Goal: Task Accomplishment & Management: Use online tool/utility

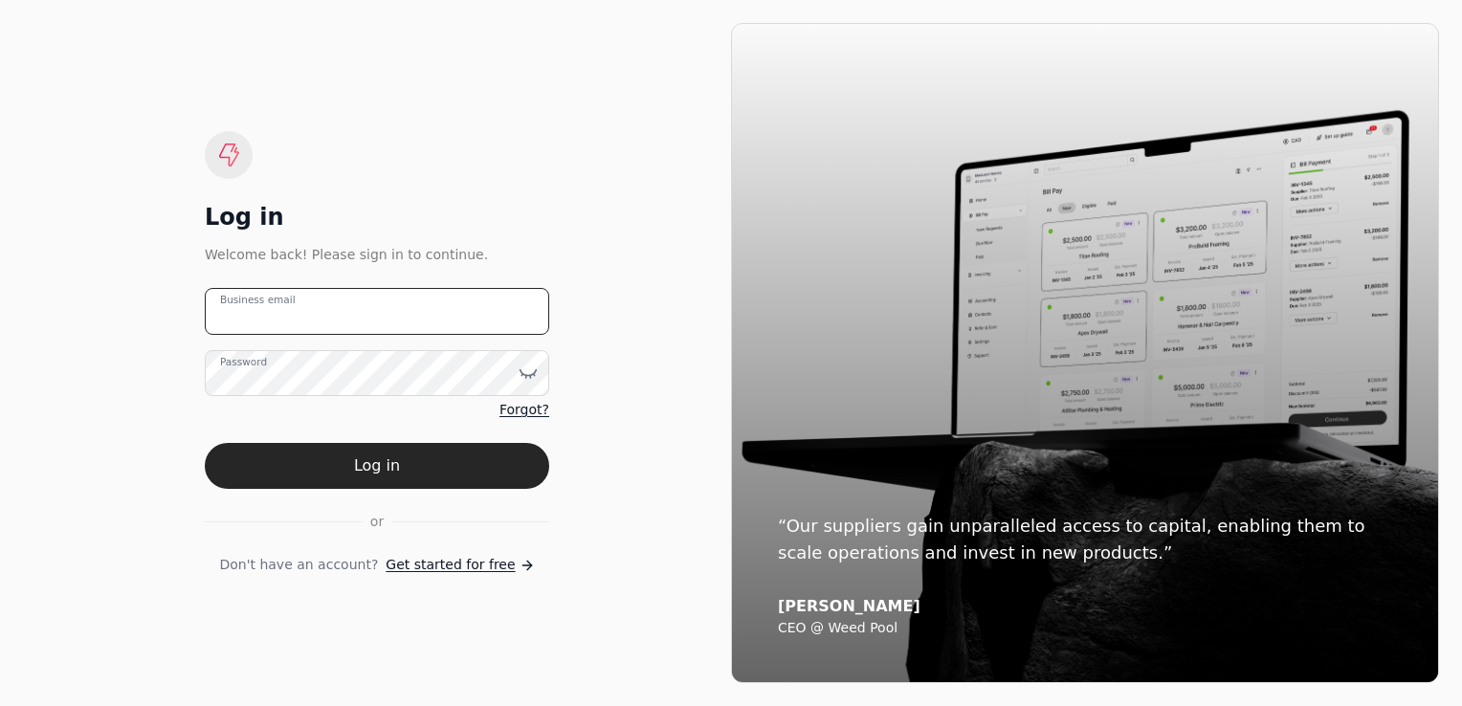
click at [433, 305] on email "Business email" at bounding box center [377, 311] width 344 height 47
type email "[PERSON_NAME][EMAIL_ADDRESS][DOMAIN_NAME]"
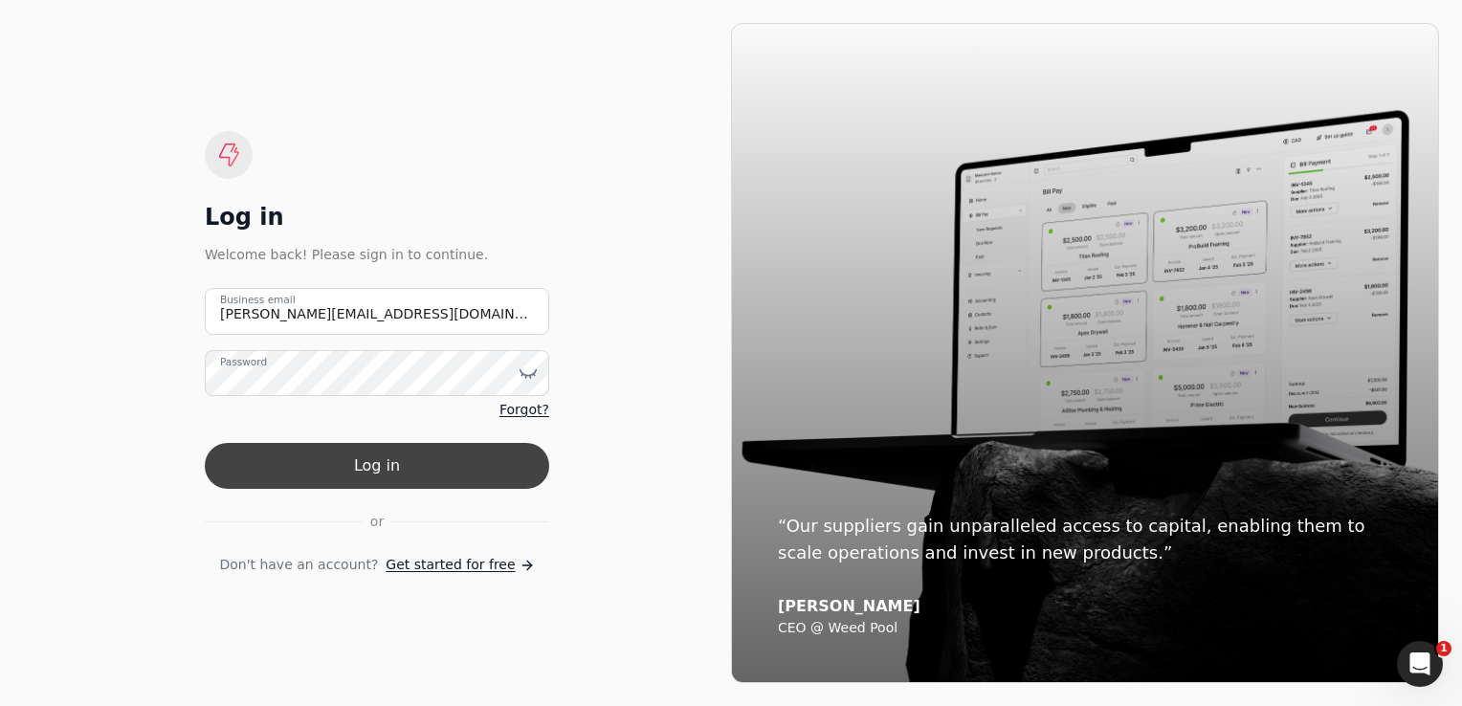
drag, startPoint x: 412, startPoint y: 492, endPoint x: 417, endPoint y: 476, distance: 16.0
click at [416, 482] on form "[PERSON_NAME][EMAIL_ADDRESS][DOMAIN_NAME] Business email Password Forgot? Log i…" at bounding box center [377, 432] width 344 height 288
click at [417, 469] on button "Log in" at bounding box center [377, 466] width 344 height 46
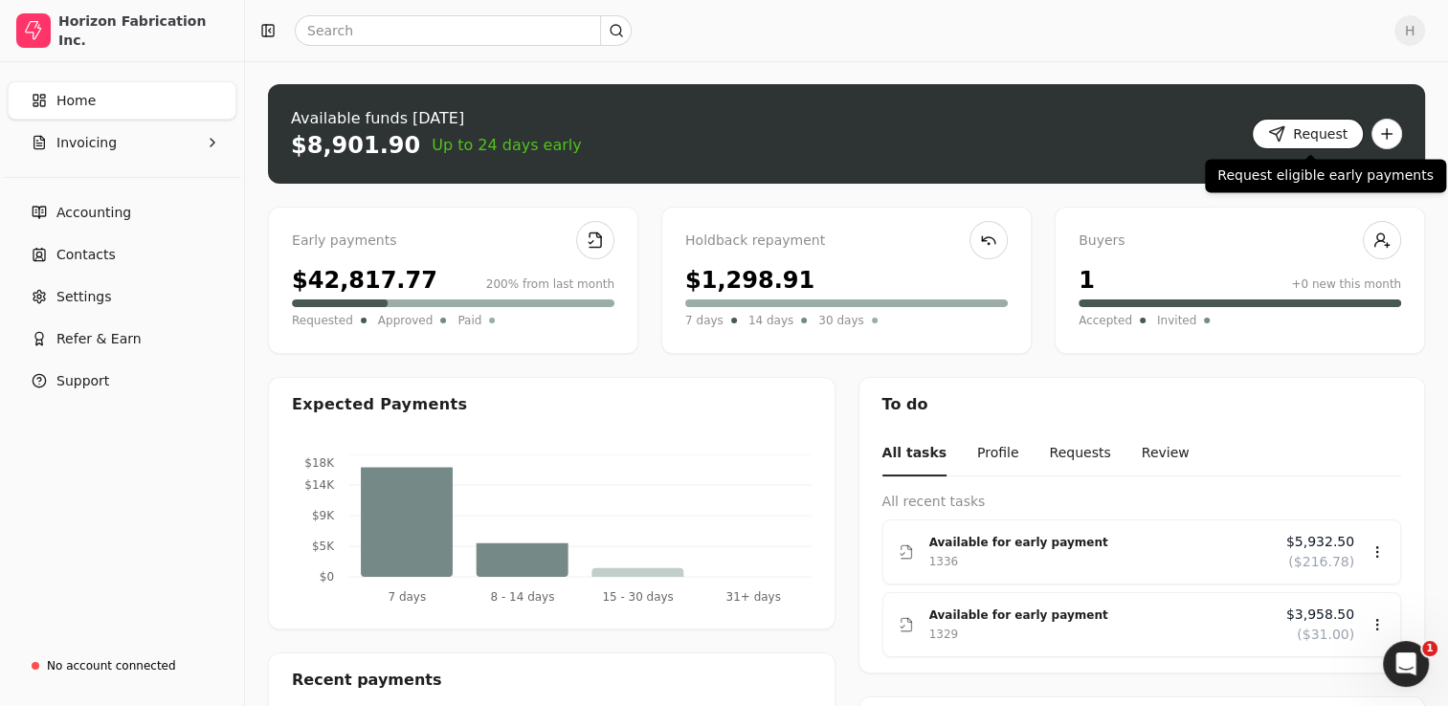
click at [1300, 126] on button "Request" at bounding box center [1307, 134] width 112 height 31
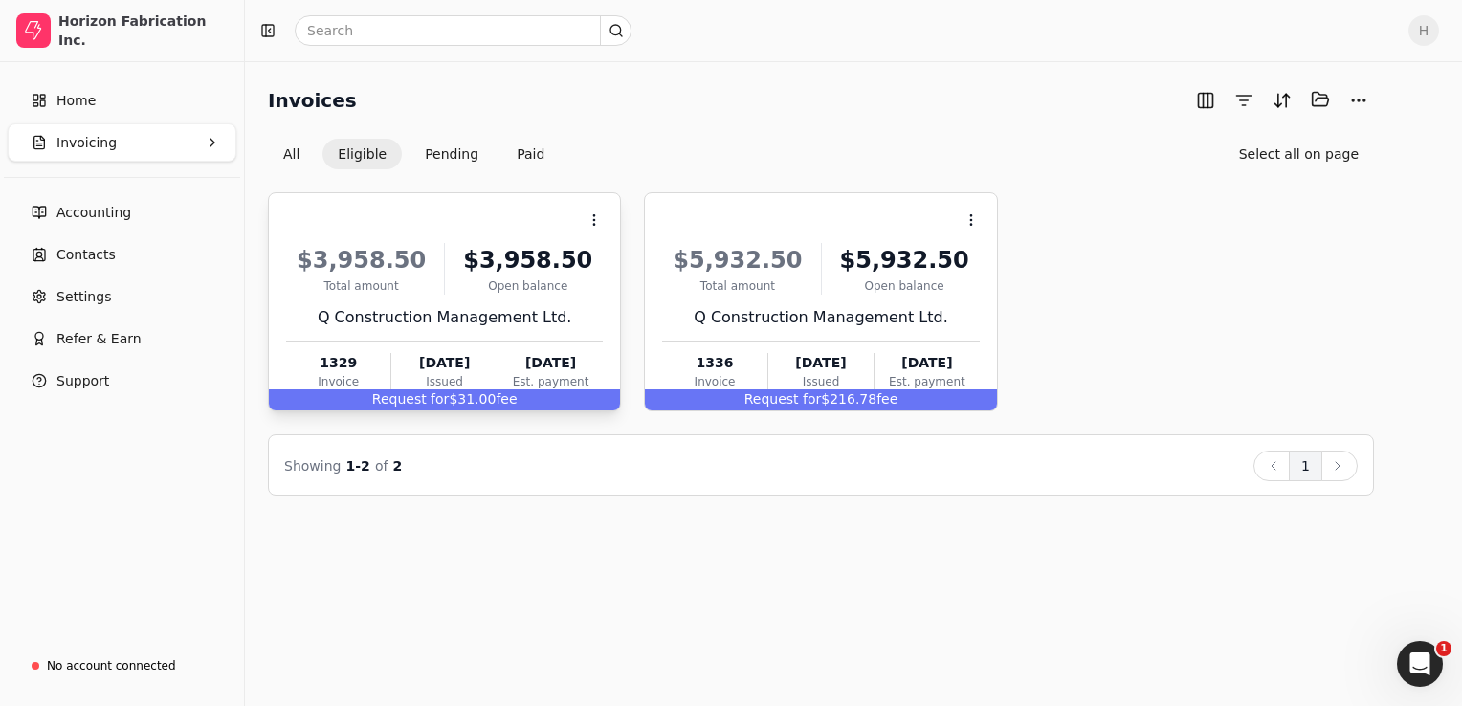
click at [430, 398] on span "Request for" at bounding box center [410, 398] width 77 height 15
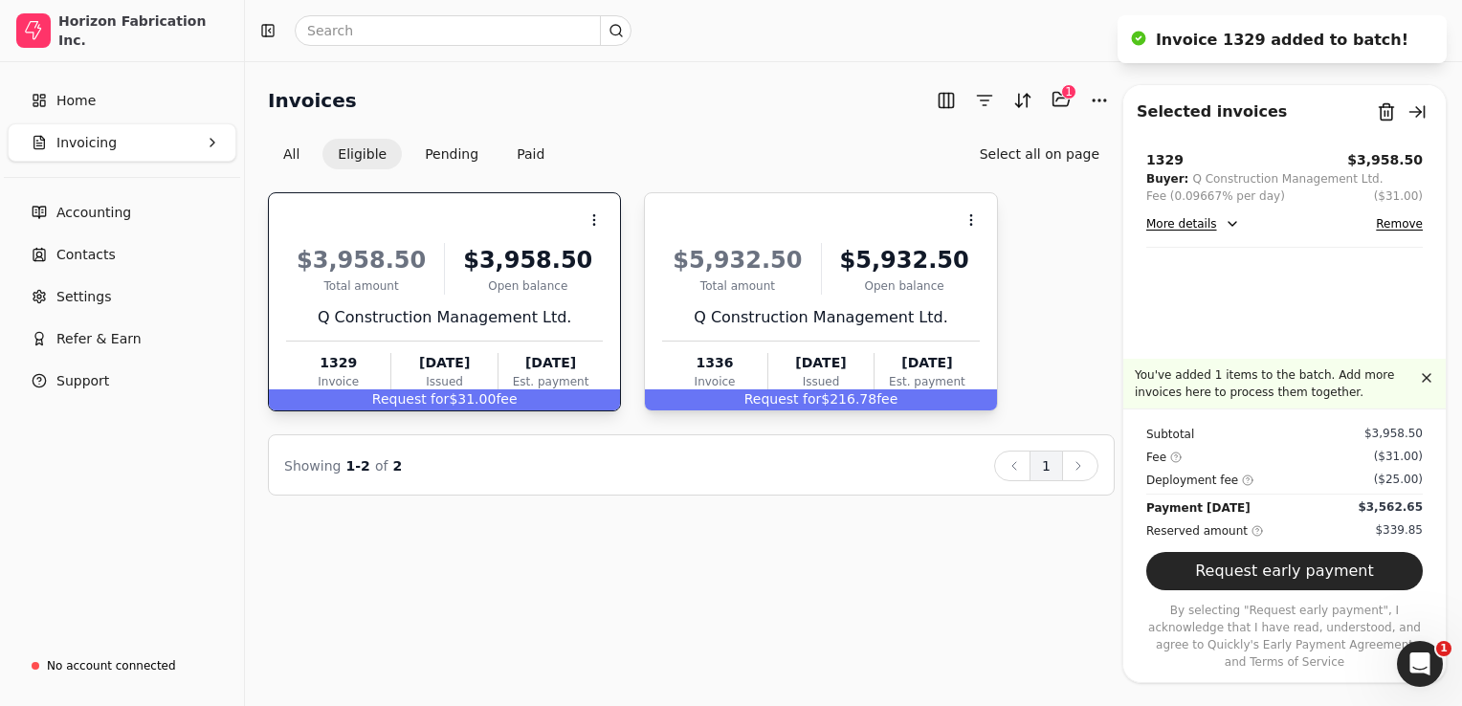
click at [780, 392] on span "Request for" at bounding box center [782, 398] width 77 height 15
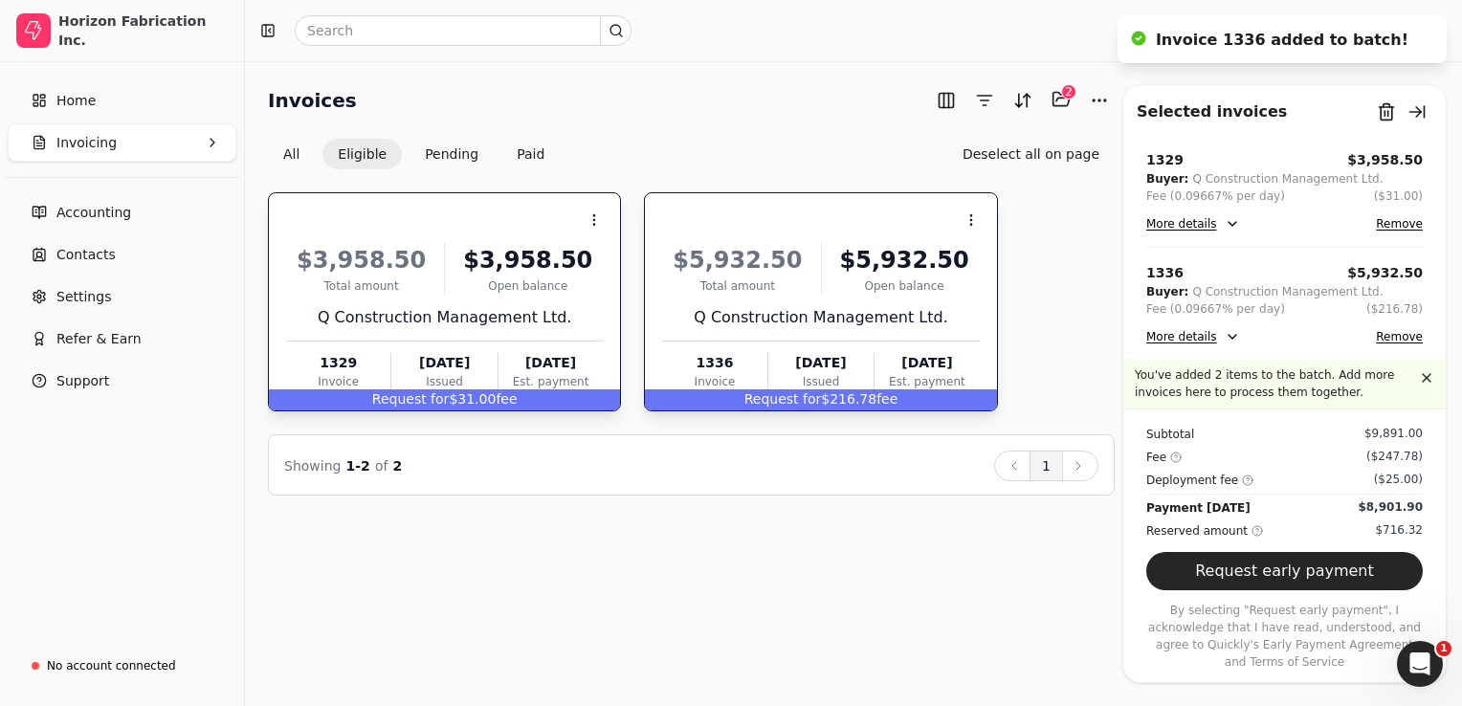
click at [798, 396] on span "Request for" at bounding box center [782, 398] width 77 height 15
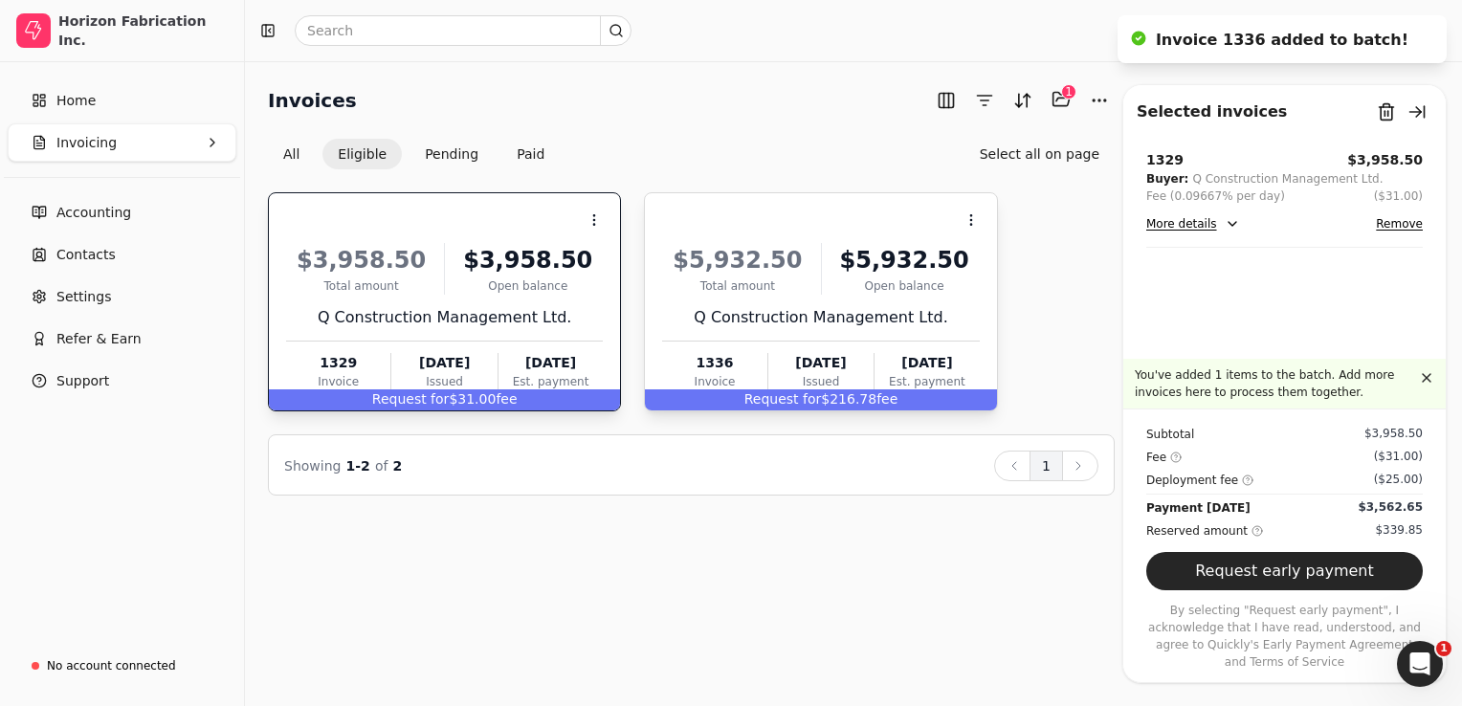
click at [804, 394] on span "Request for" at bounding box center [782, 398] width 77 height 15
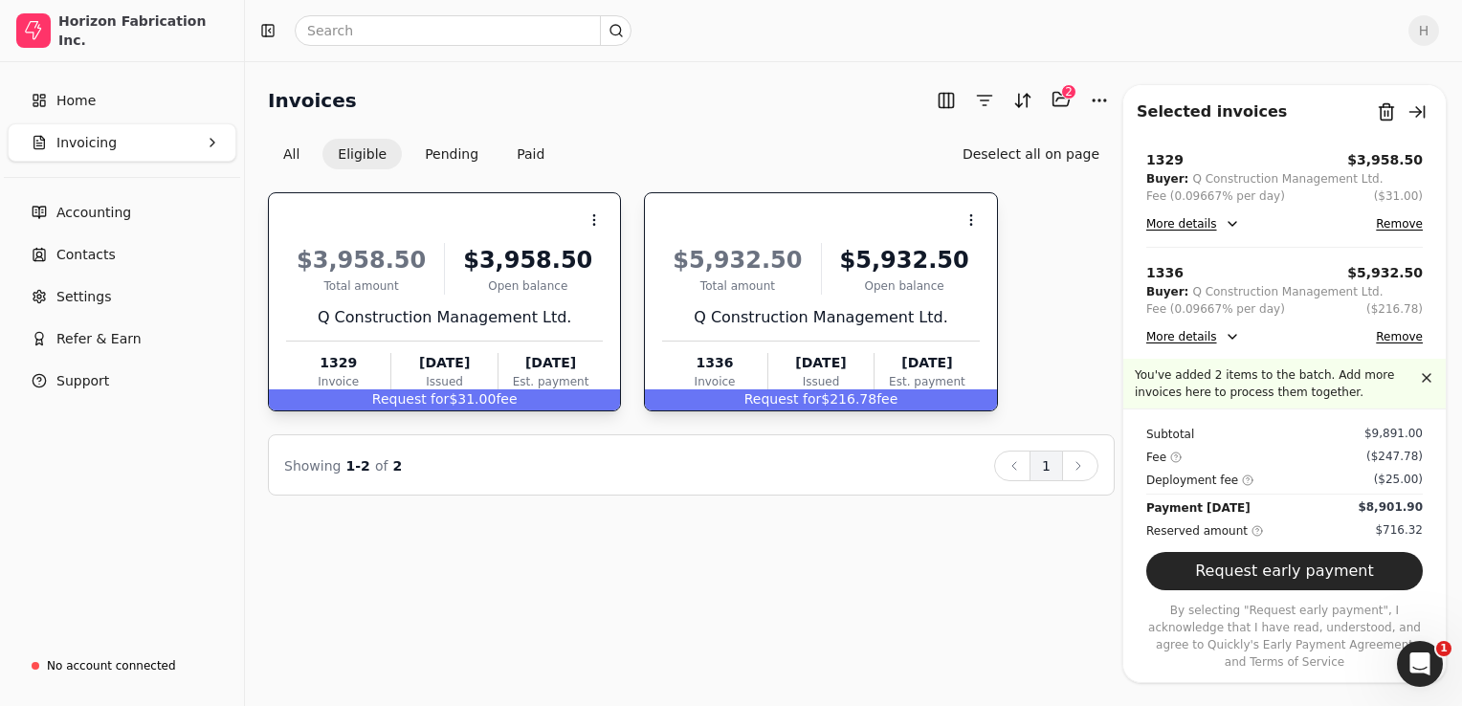
click at [419, 402] on span "Request for" at bounding box center [410, 398] width 77 height 15
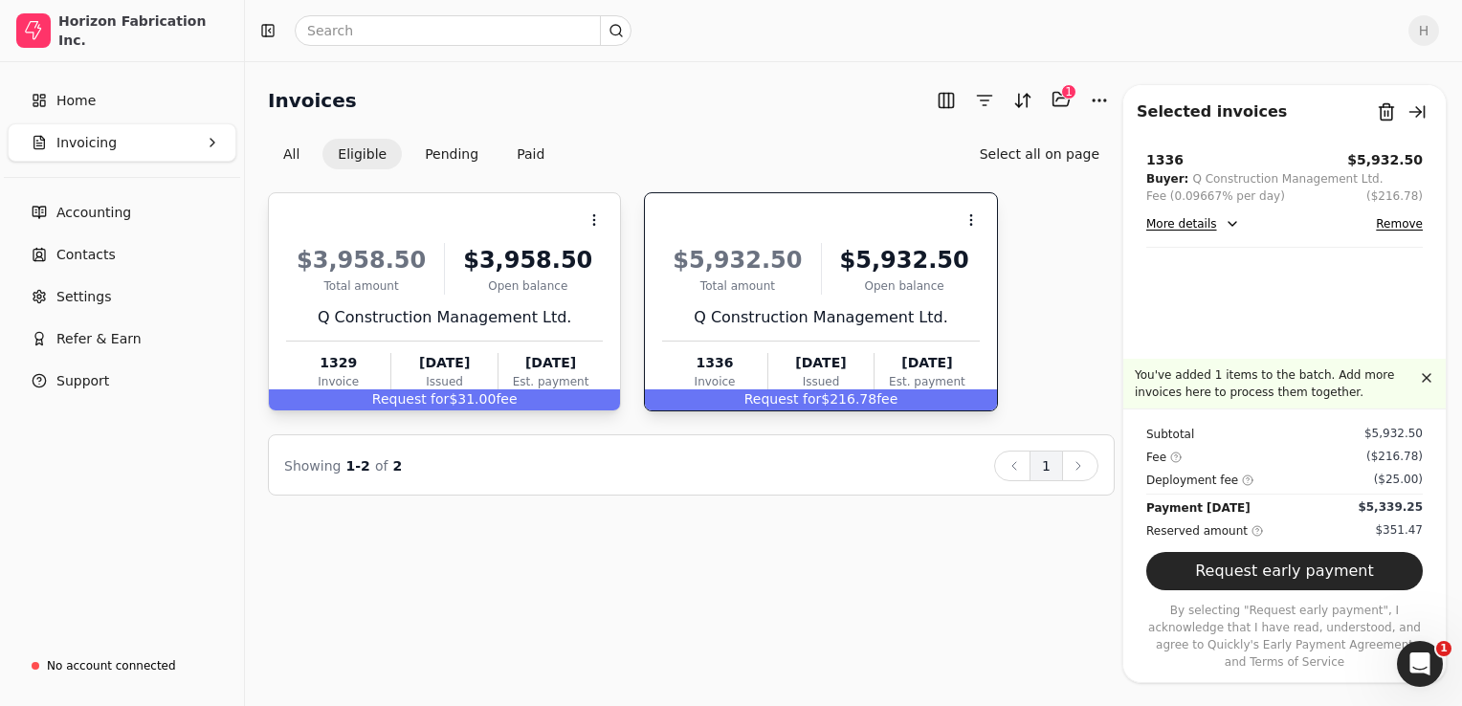
click at [430, 403] on span "Request for" at bounding box center [410, 398] width 77 height 15
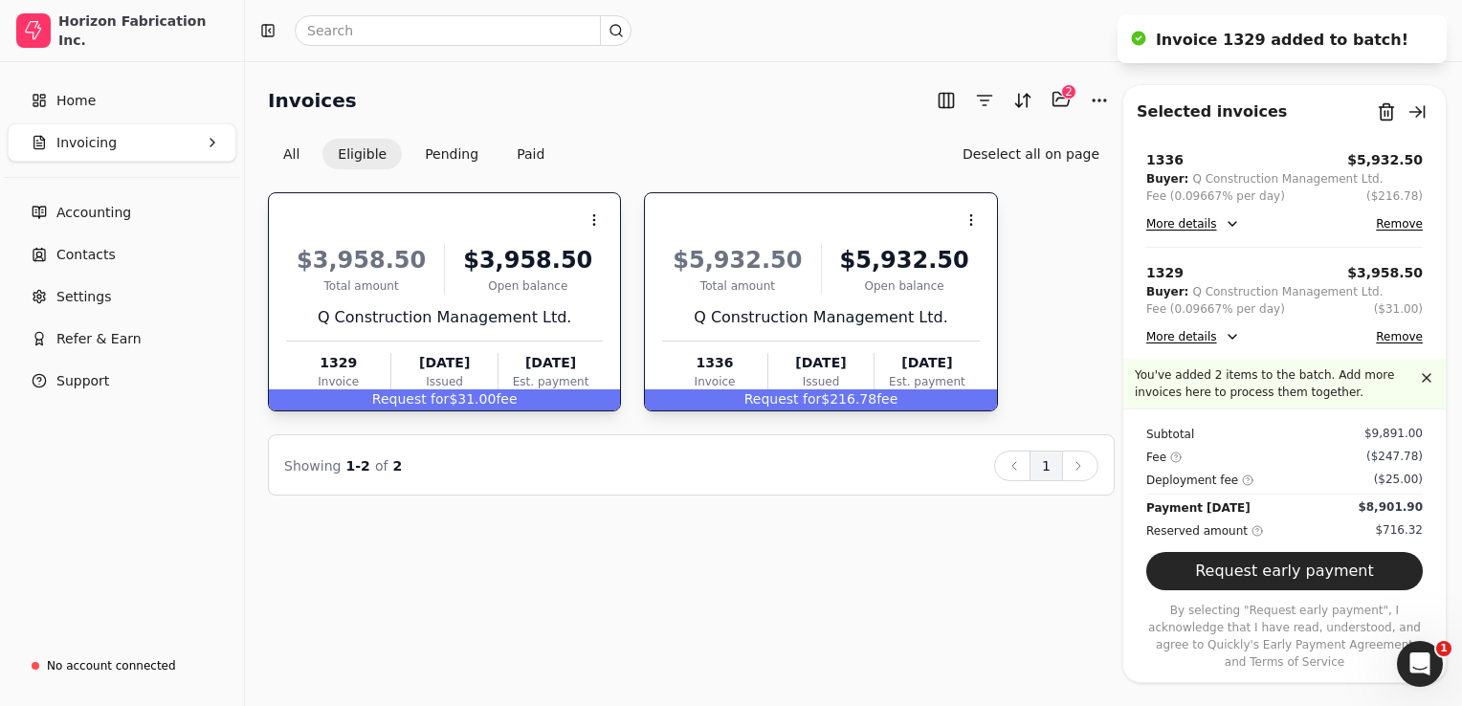
click at [430, 403] on span "Request for" at bounding box center [410, 398] width 77 height 15
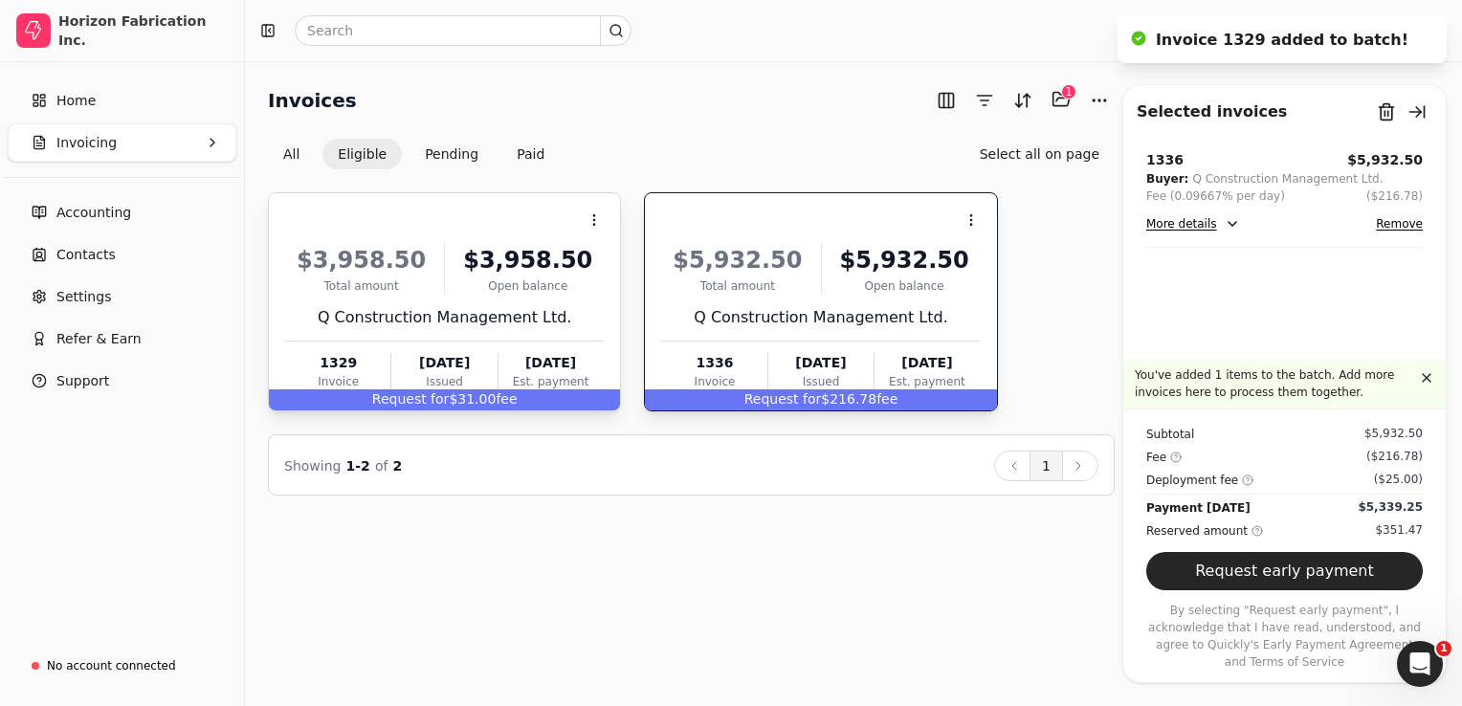
click at [430, 403] on span "Request for" at bounding box center [410, 398] width 77 height 15
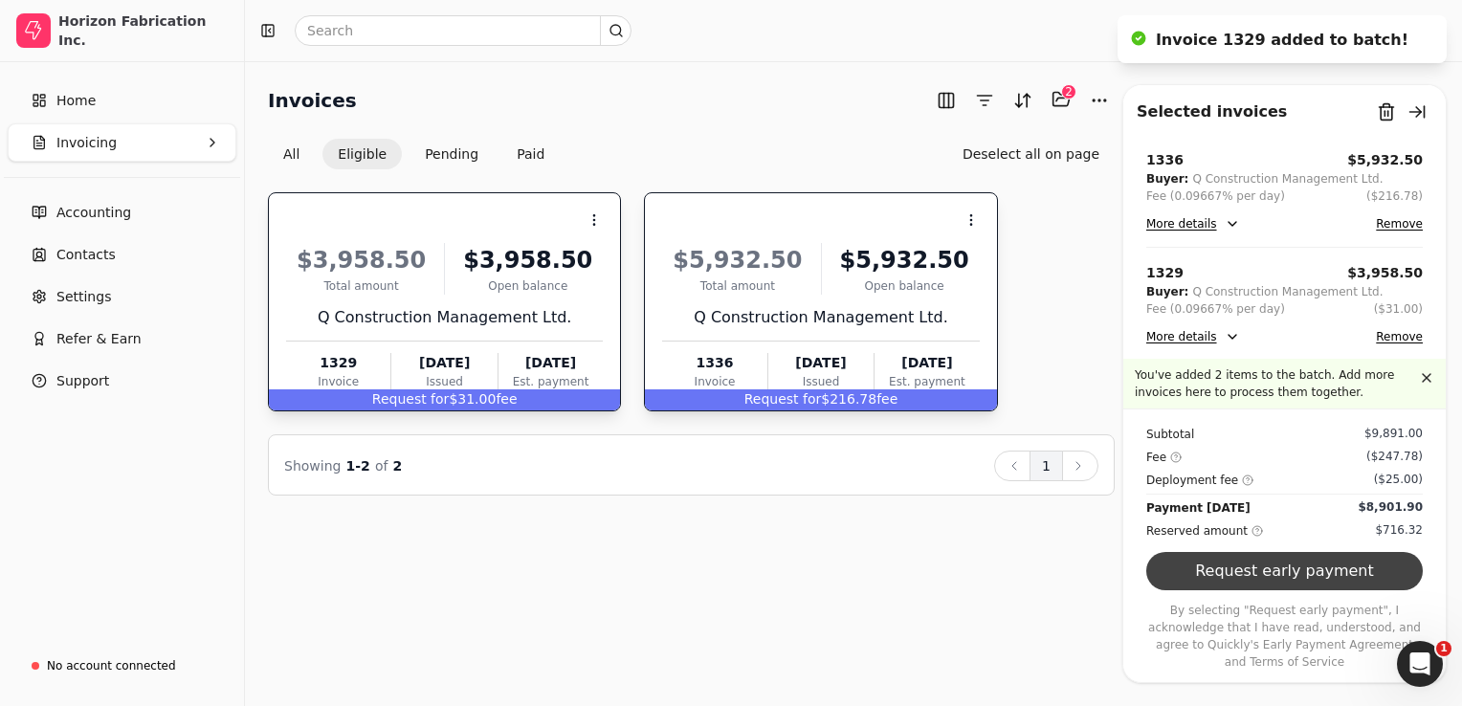
click at [1300, 585] on button "Request early payment" at bounding box center [1284, 571] width 276 height 38
